Goal: Find specific page/section: Find specific page/section

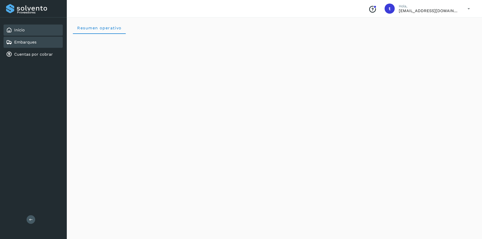
click at [26, 43] on link "Embarques" at bounding box center [25, 42] width 22 height 5
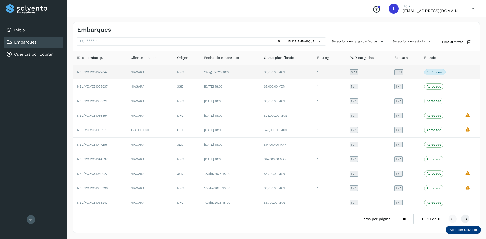
click at [104, 73] on span "NBL/MX.MX51072847" at bounding box center [92, 72] width 30 height 4
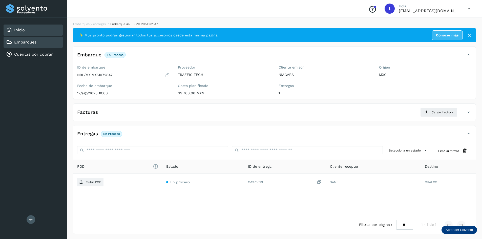
click at [25, 32] on div "Inicio" at bounding box center [33, 30] width 59 height 11
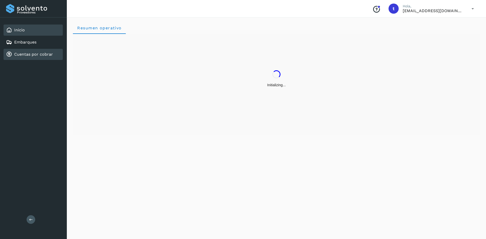
click at [35, 53] on link "Cuentas por cobrar" at bounding box center [33, 54] width 39 height 5
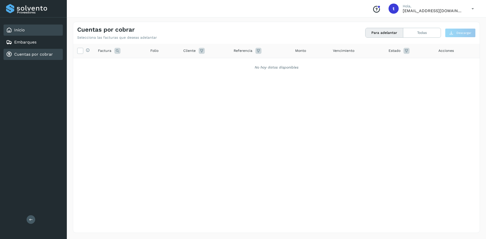
click at [25, 33] on div "Inicio" at bounding box center [33, 30] width 59 height 11
